Goal: Transaction & Acquisition: Subscribe to service/newsletter

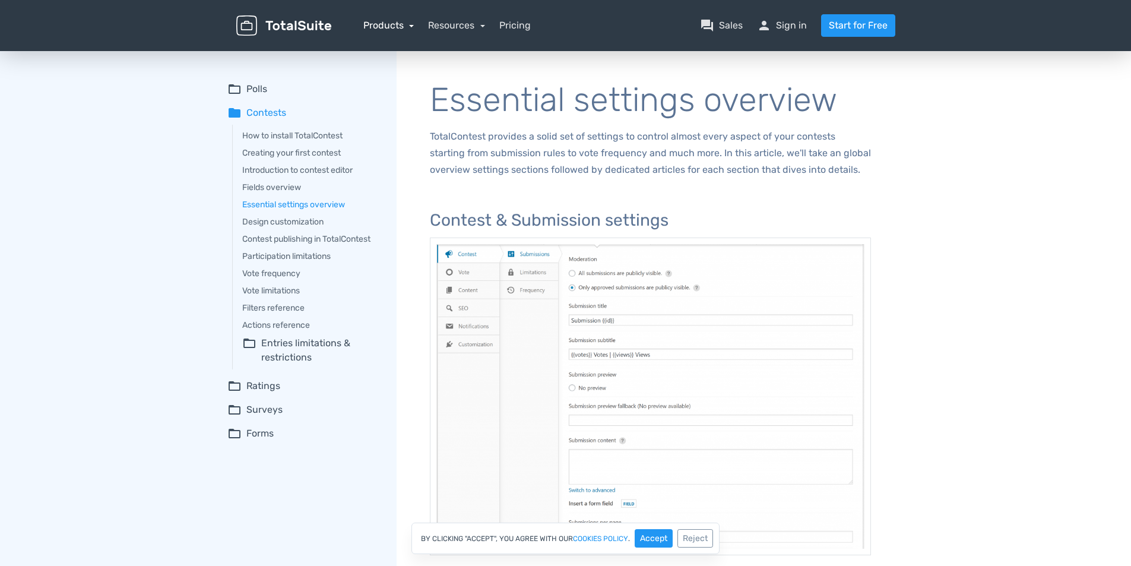
click at [397, 28] on link "Products" at bounding box center [388, 25] width 51 height 11
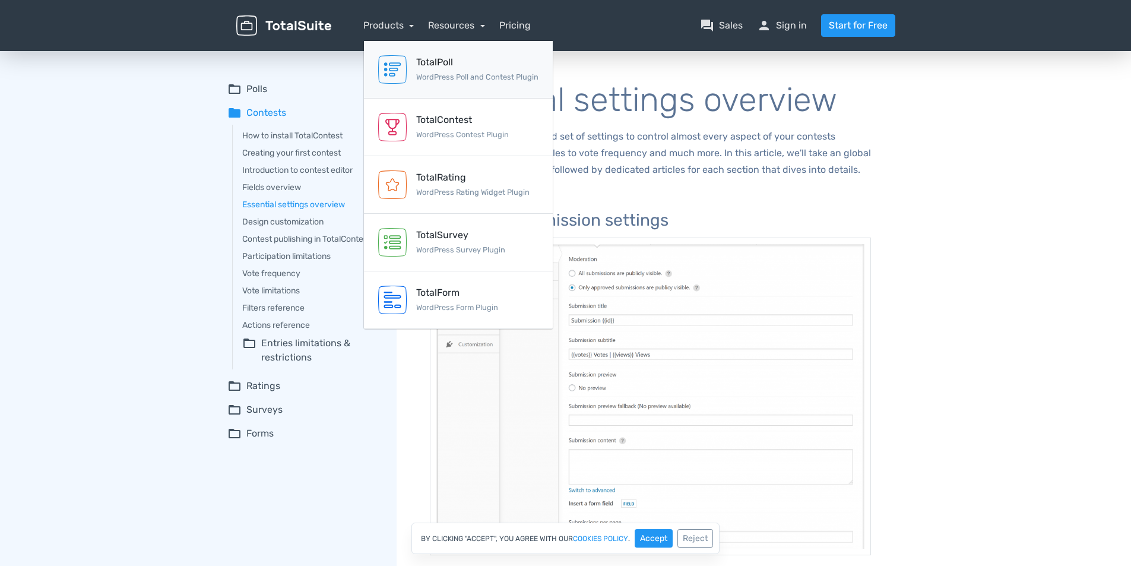
click at [428, 64] on div "TotalPoll" at bounding box center [477, 62] width 122 height 14
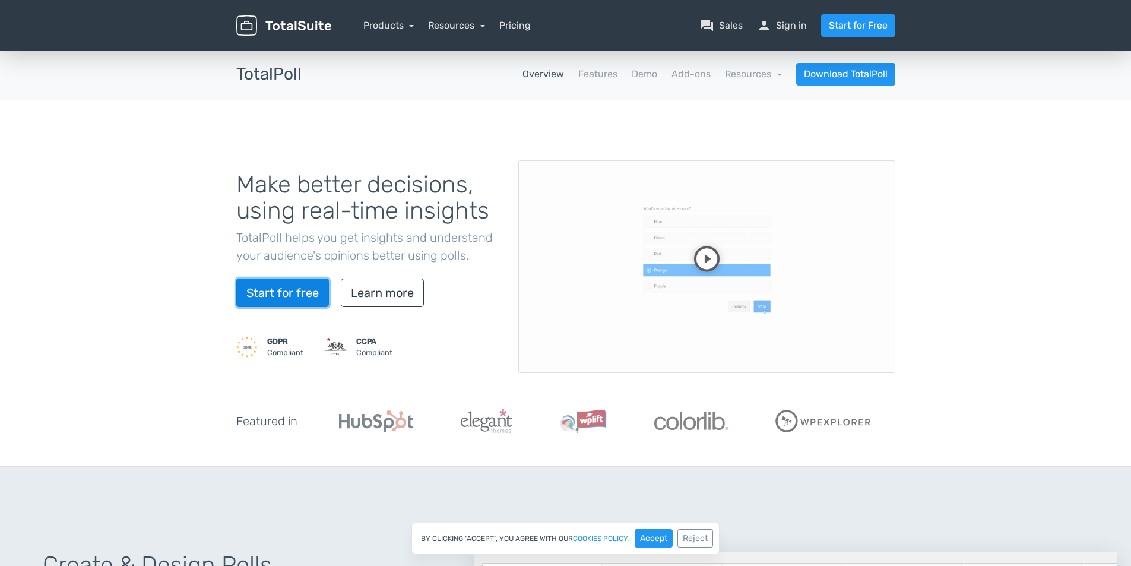
click at [295, 294] on link "Start for free" at bounding box center [282, 292] width 93 height 28
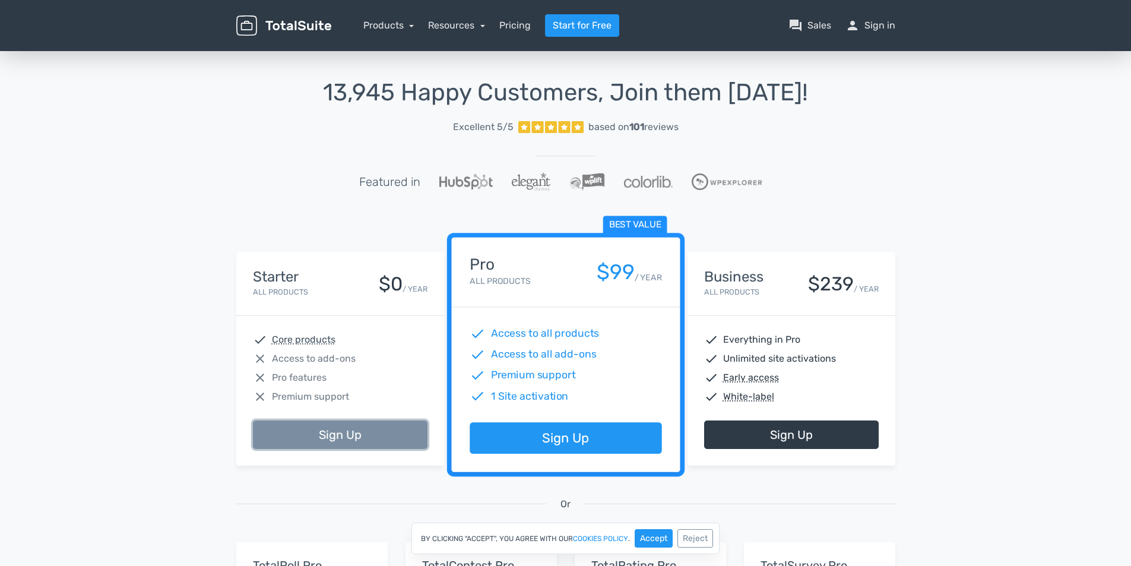
click at [358, 432] on link "Sign Up" at bounding box center [340, 434] width 175 height 28
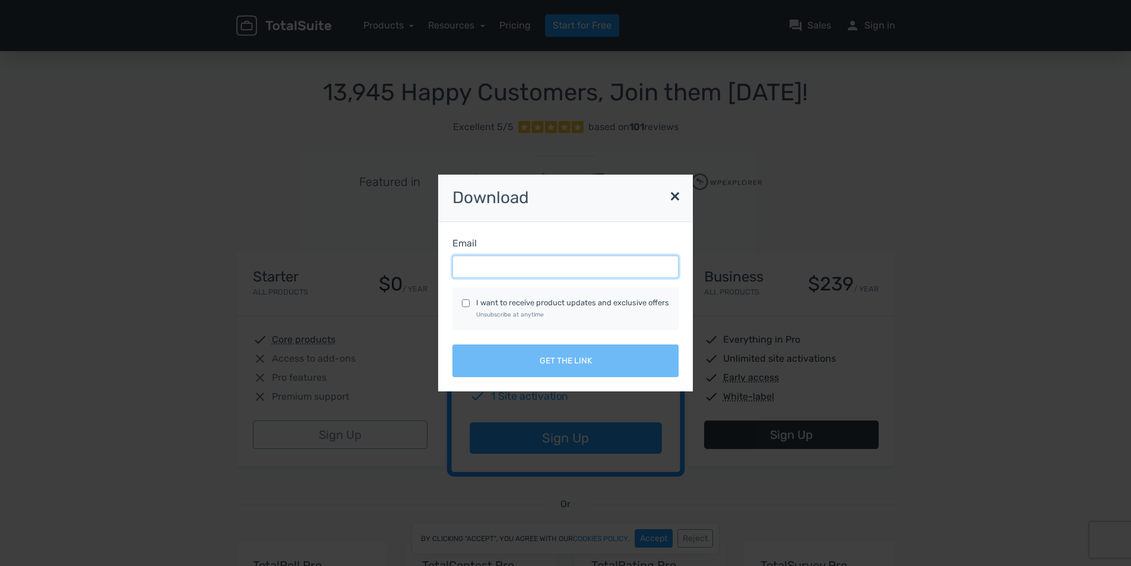
click at [531, 269] on input "Email" at bounding box center [565, 266] width 226 height 23
type input "developer@outorigin.com"
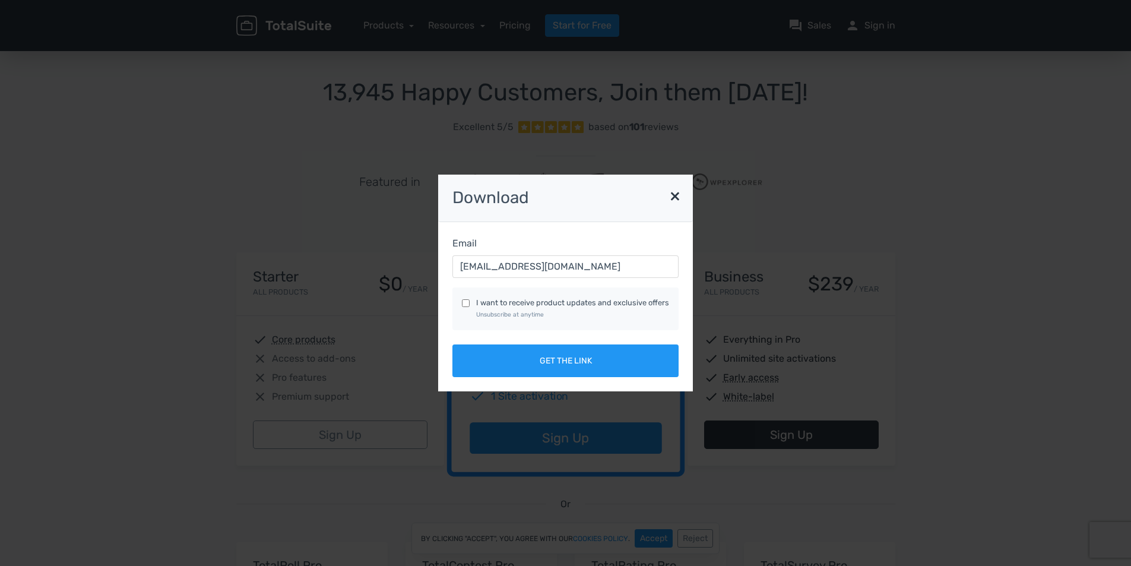
click at [500, 302] on label "I want to receive product updates and exclusive offers Unsubscribe at anytime" at bounding box center [572, 308] width 193 height 23
click at [470, 302] on input "I want to receive product updates and exclusive offers Unsubscribe at anytime" at bounding box center [466, 303] width 8 height 8
click at [500, 302] on label "I want to receive product updates and exclusive offers Unsubscribe at anytime" at bounding box center [572, 308] width 193 height 23
click at [470, 302] on input "I want to receive product updates and exclusive offers Unsubscribe at anytime" at bounding box center [466, 303] width 8 height 8
checkbox input "false"
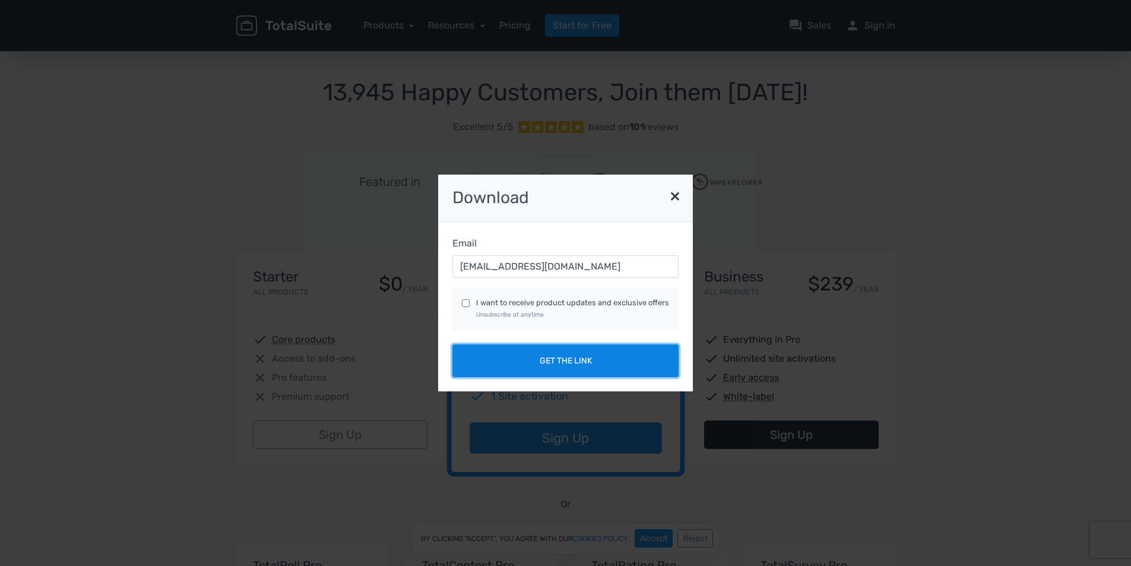
click at [526, 356] on button "Get the link" at bounding box center [565, 360] width 226 height 33
